Goal: Task Accomplishment & Management: Complete application form

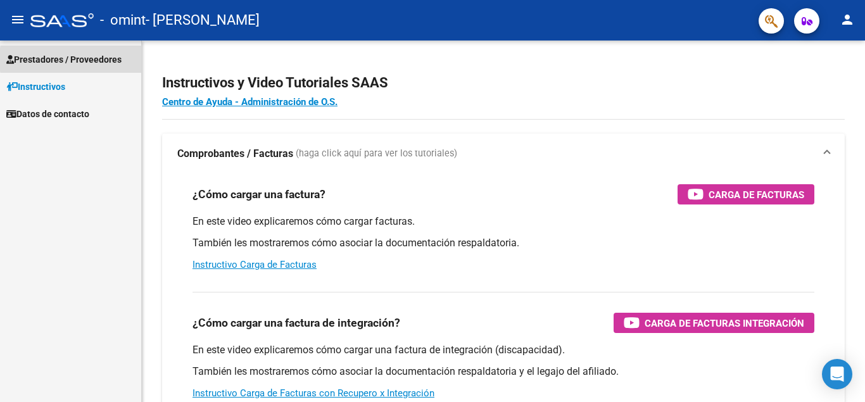
click at [109, 60] on span "Prestadores / Proveedores" at bounding box center [63, 60] width 115 height 14
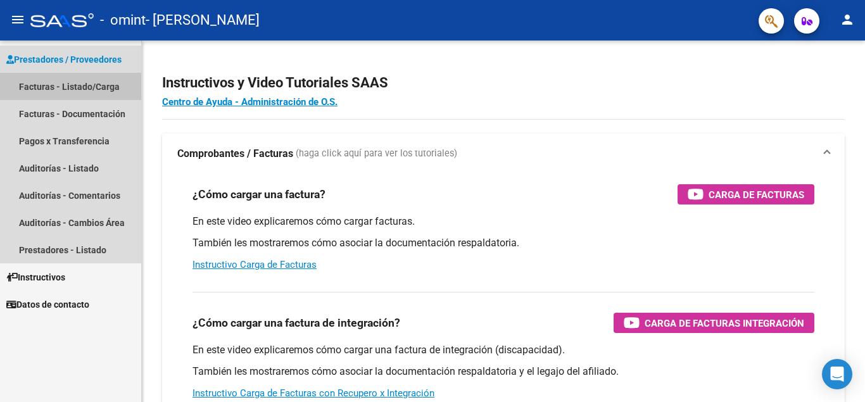
click at [108, 84] on link "Facturas - Listado/Carga" at bounding box center [70, 86] width 141 height 27
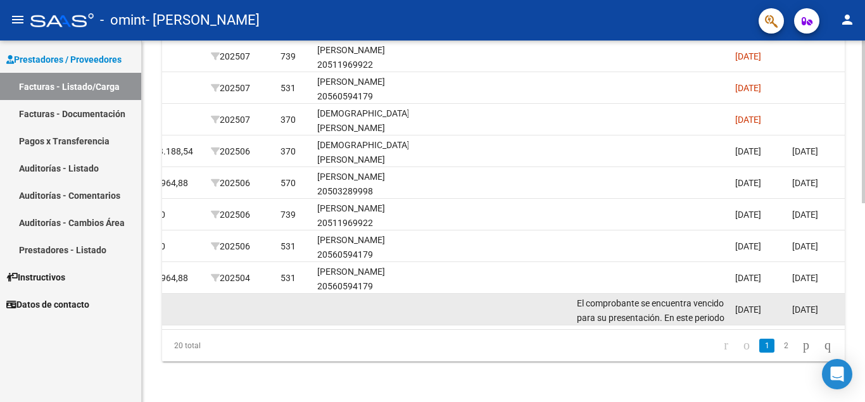
scroll to position [442, 0]
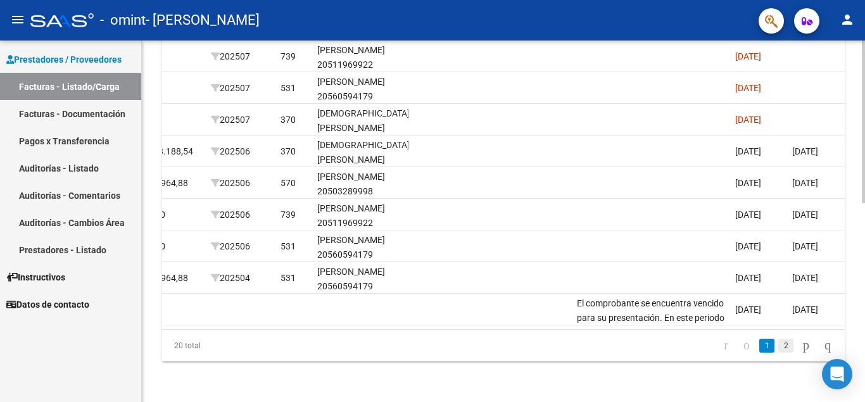
click at [779, 342] on link "2" at bounding box center [786, 346] width 15 height 14
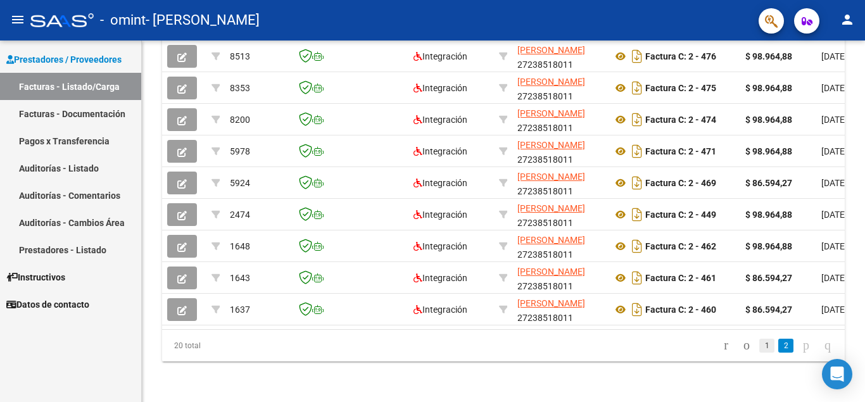
click at [760, 347] on link "1" at bounding box center [767, 346] width 15 height 14
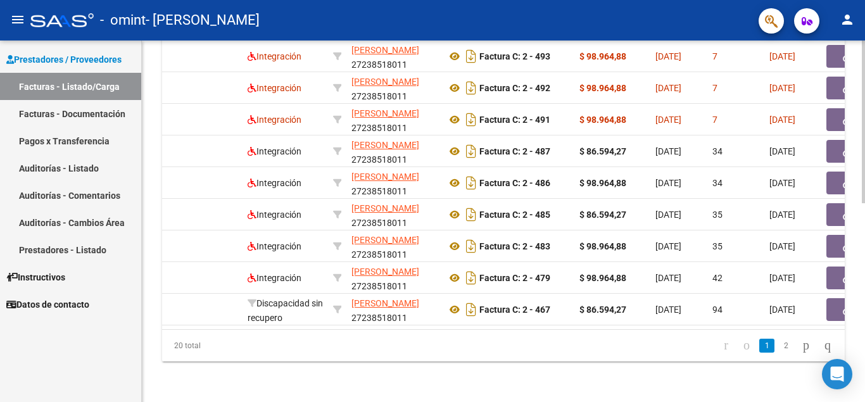
scroll to position [0, 0]
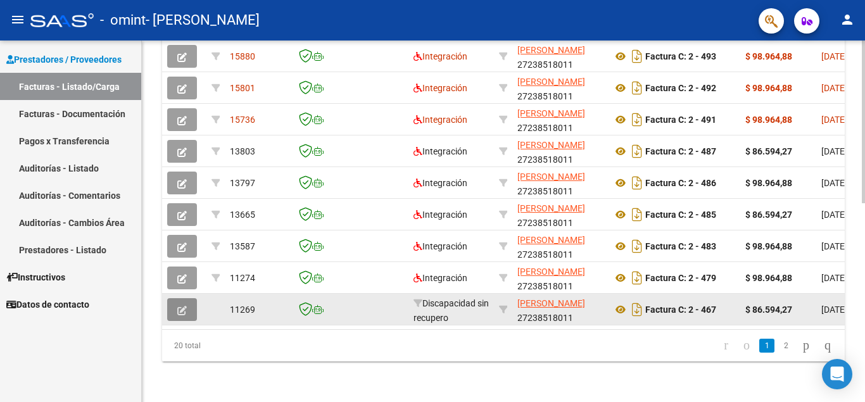
click at [174, 303] on button "button" at bounding box center [182, 309] width 30 height 23
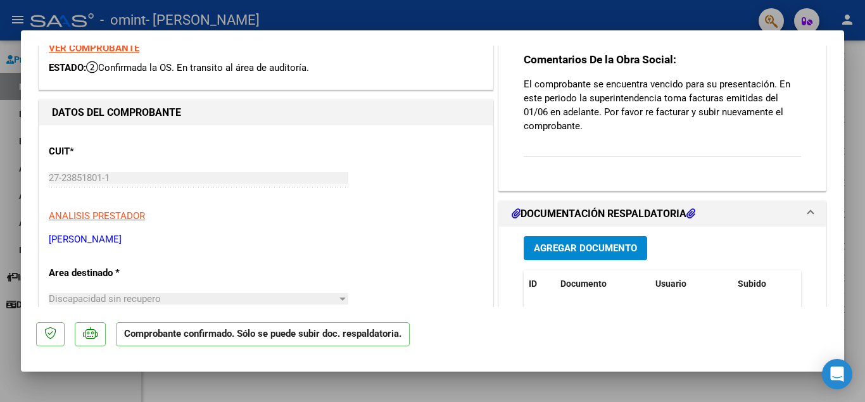
scroll to position [63, 0]
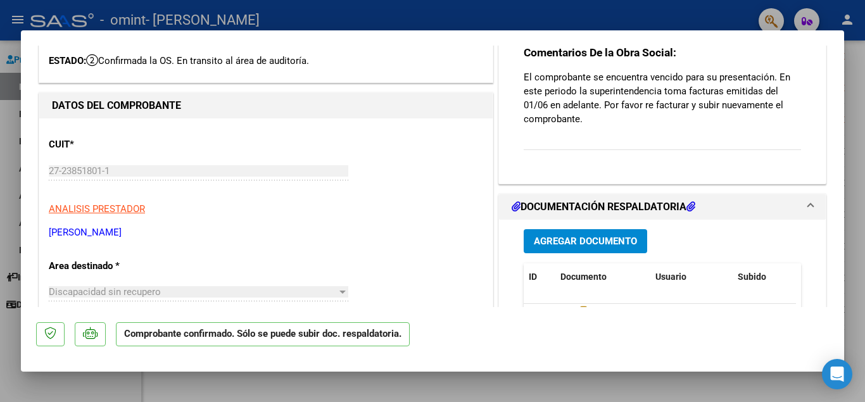
click at [564, 14] on div at bounding box center [432, 201] width 865 height 402
type input "$ 0,00"
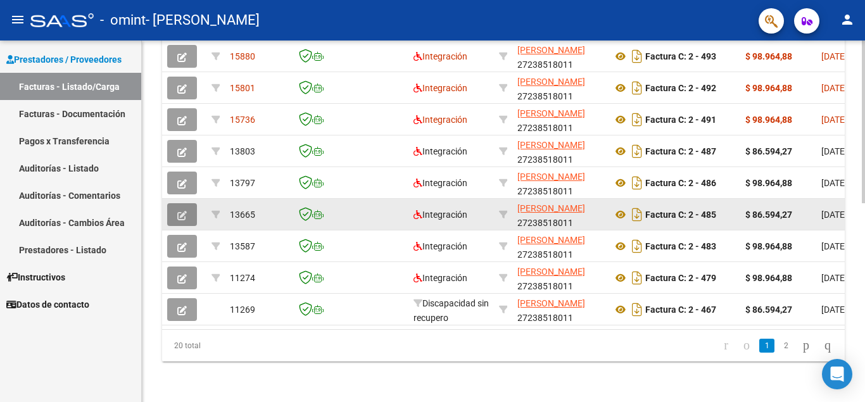
click at [191, 205] on button "button" at bounding box center [182, 214] width 30 height 23
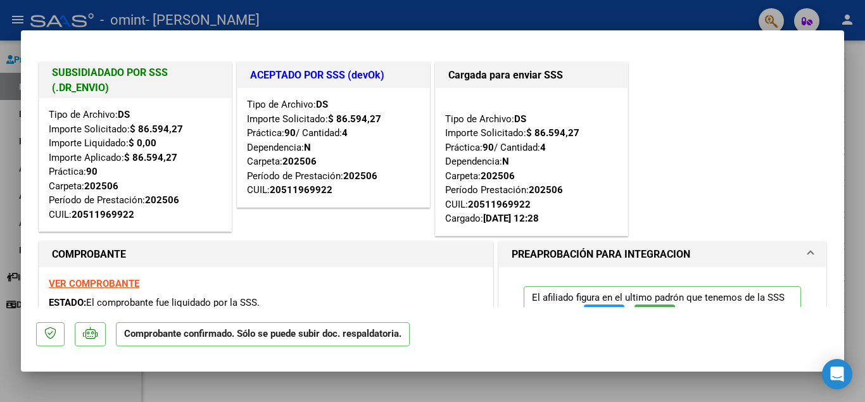
click at [585, 16] on div at bounding box center [432, 201] width 865 height 402
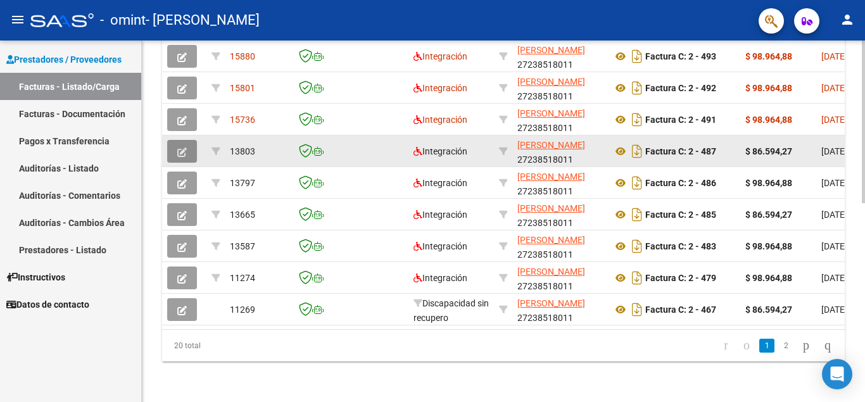
click at [181, 148] on icon "button" at bounding box center [182, 153] width 10 height 10
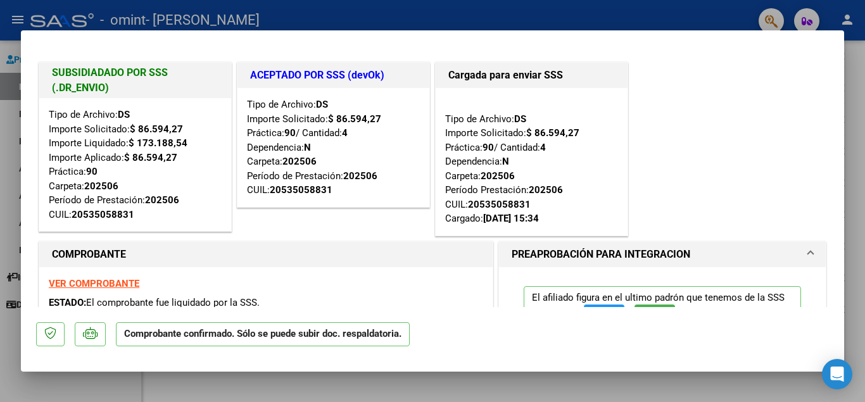
click at [535, 18] on div at bounding box center [432, 201] width 865 height 402
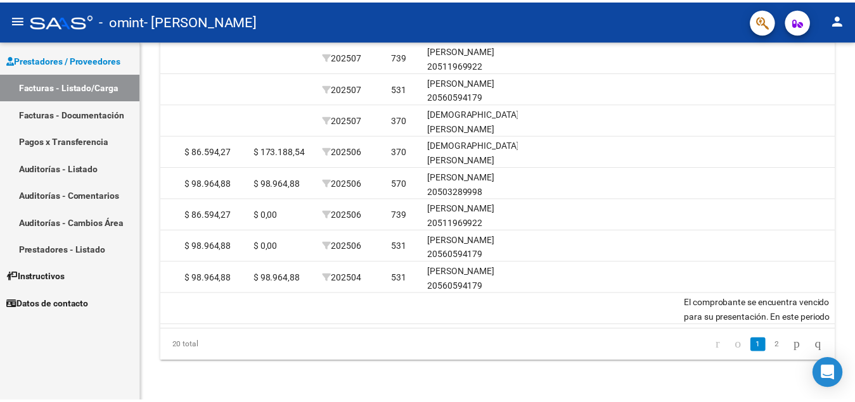
scroll to position [0, 1525]
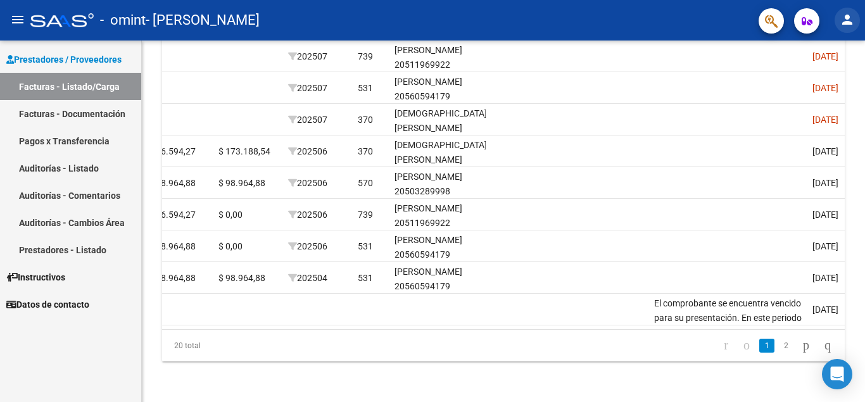
click at [851, 20] on mat-icon "person" at bounding box center [847, 19] width 15 height 15
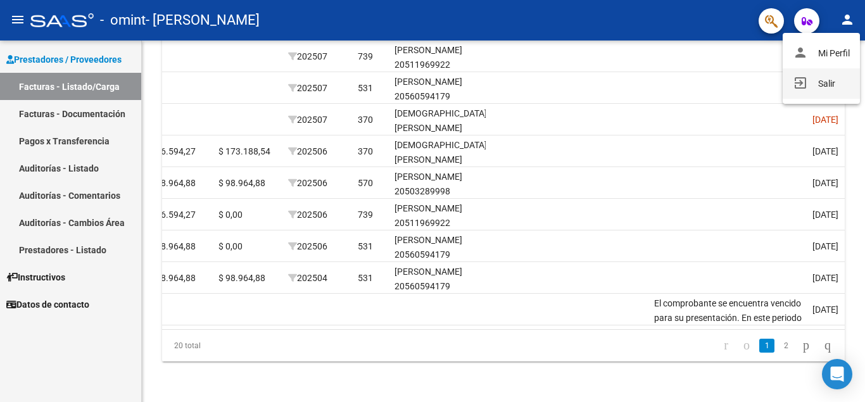
click at [810, 87] on button "exit_to_app Salir" at bounding box center [821, 83] width 77 height 30
